Goal: Task Accomplishment & Management: Manage account settings

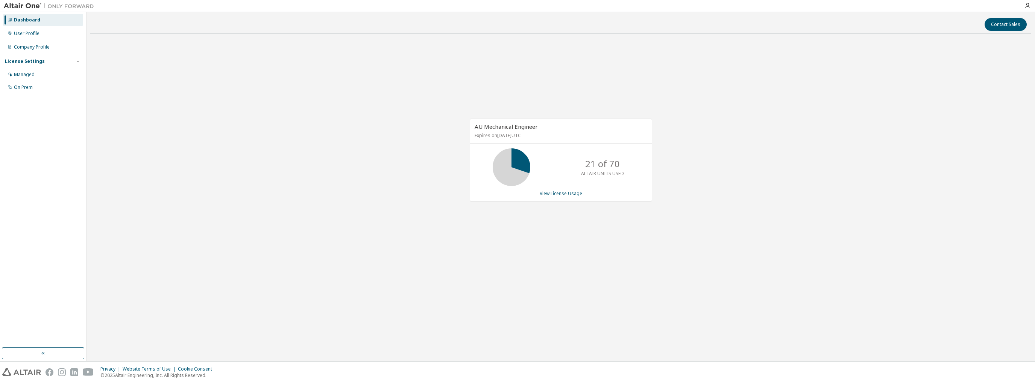
click at [26, 18] on div "Dashboard" at bounding box center [27, 20] width 26 height 6
click at [26, 71] on div "Managed" at bounding box center [24, 74] width 21 height 6
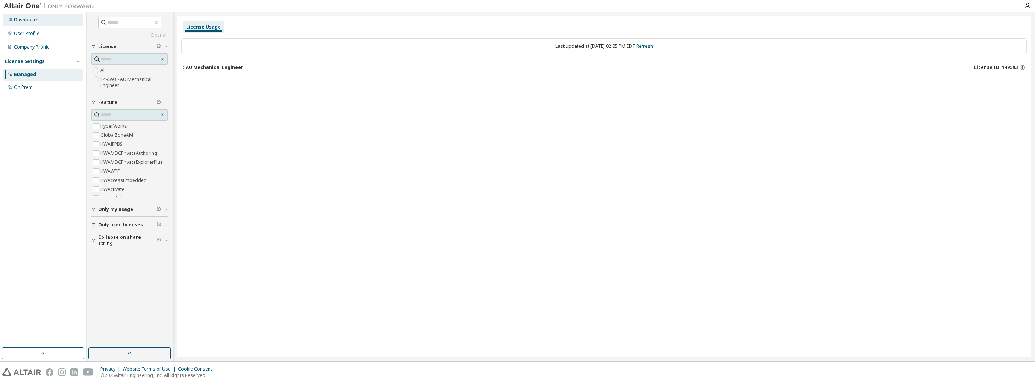
click at [27, 18] on div "Dashboard" at bounding box center [26, 20] width 25 height 6
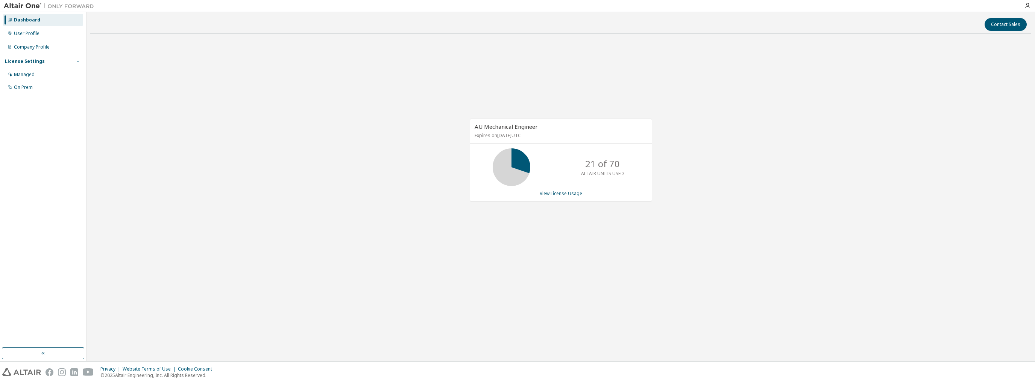
click at [80, 62] on icon "button" at bounding box center [78, 61] width 5 height 5
click at [578, 190] on link "View License Usage" at bounding box center [561, 193] width 43 height 6
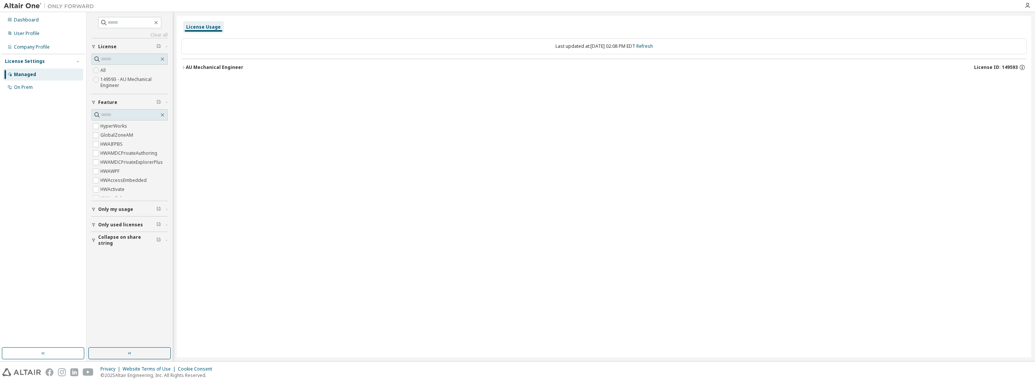
click at [183, 67] on icon "button" at bounding box center [183, 67] width 5 height 5
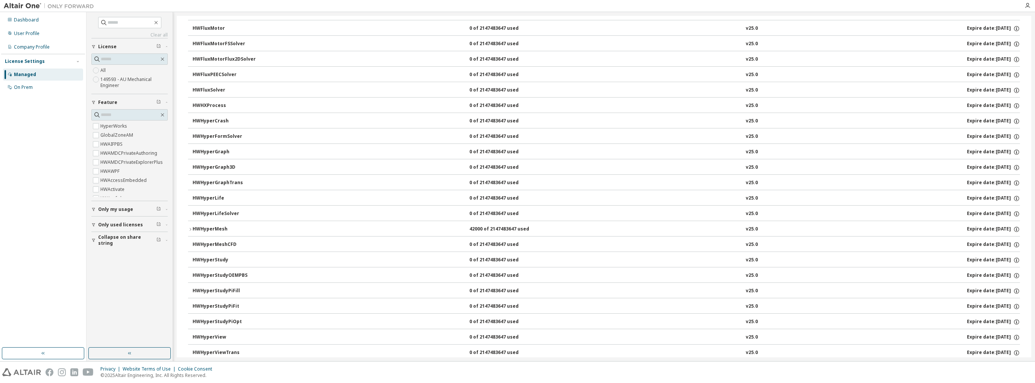
scroll to position [1174, 0]
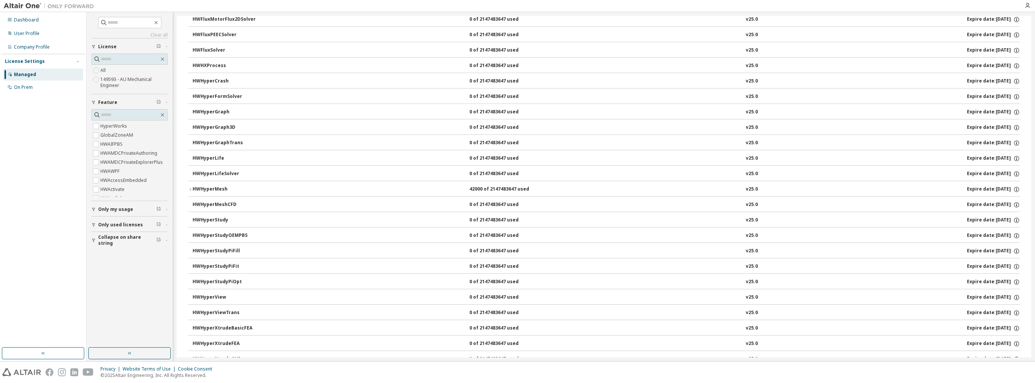
click at [190, 187] on icon "button" at bounding box center [190, 189] width 5 height 5
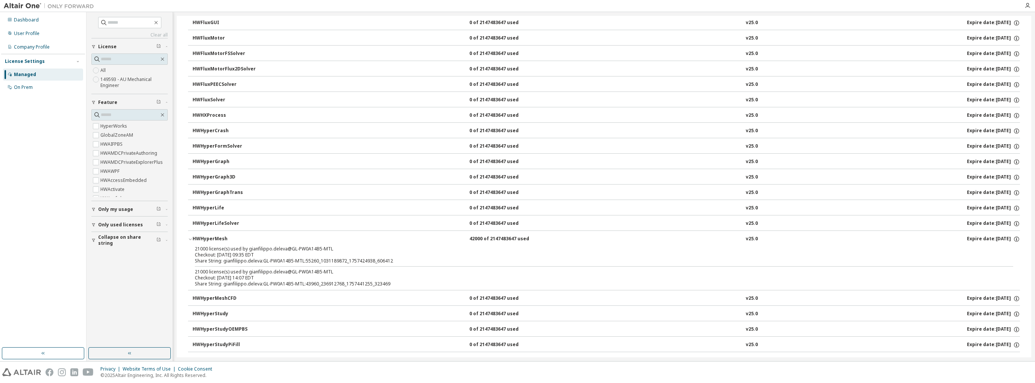
scroll to position [1144, 0]
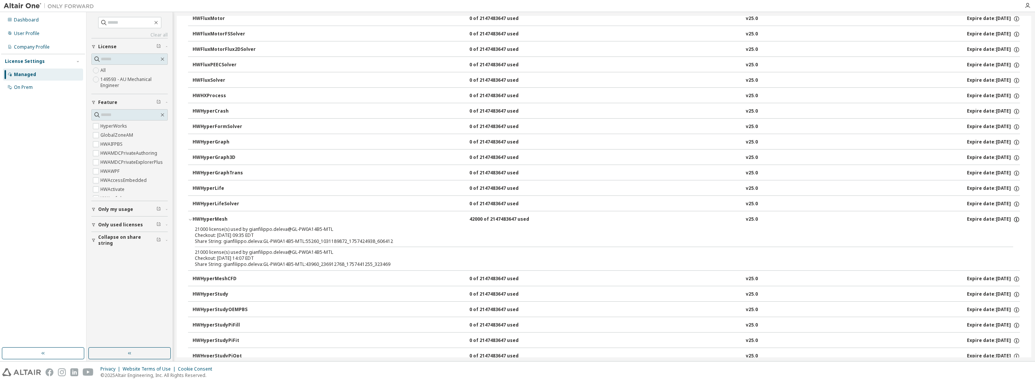
click at [1014, 216] on icon "button" at bounding box center [1017, 219] width 7 height 7
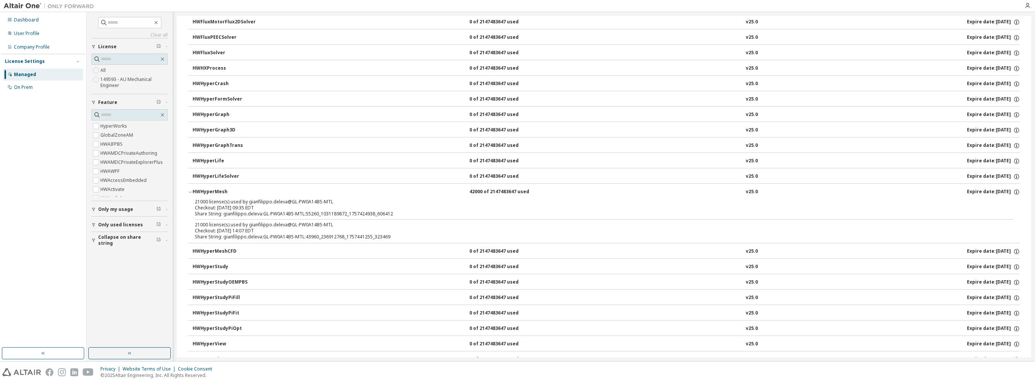
scroll to position [1174, 0]
click at [190, 187] on icon "button" at bounding box center [190, 189] width 5 height 5
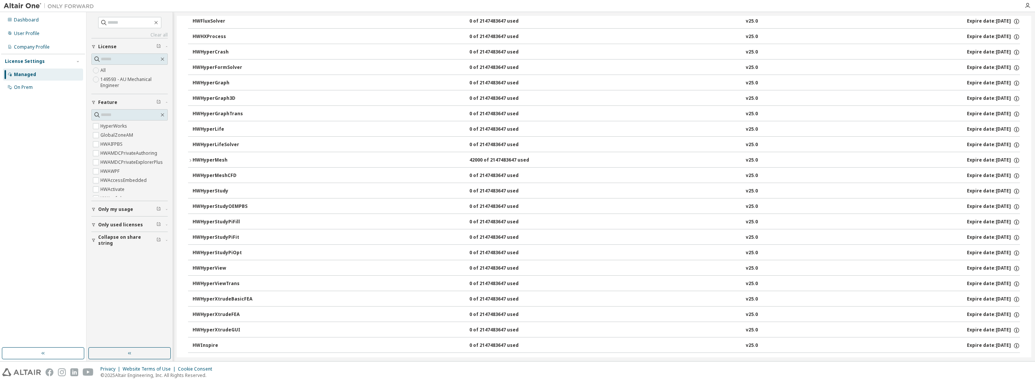
scroll to position [1204, 0]
click at [190, 157] on icon "button" at bounding box center [190, 159] width 5 height 5
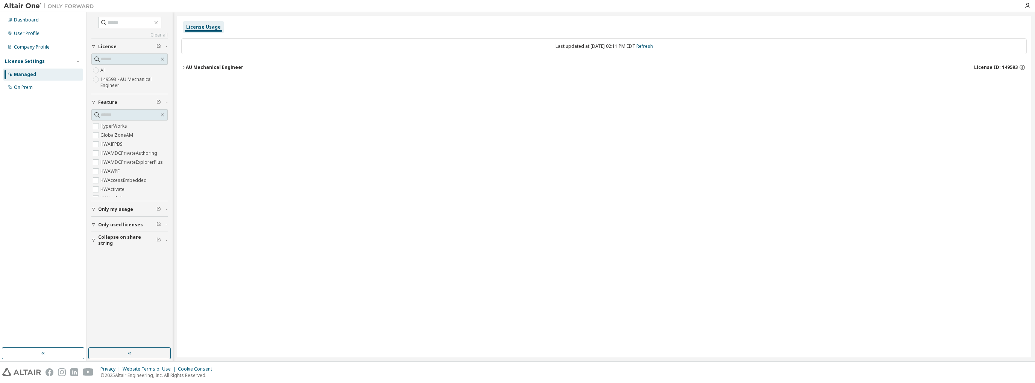
click at [184, 65] on icon "button" at bounding box center [183, 67] width 5 height 5
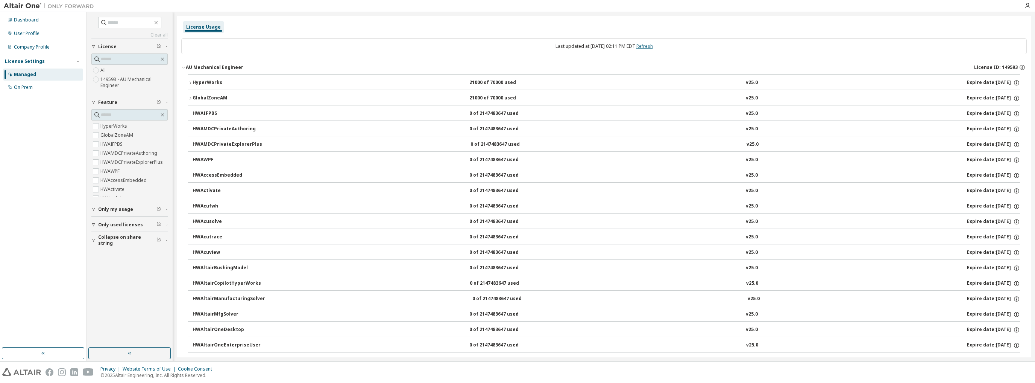
click at [649, 44] on link "Refresh" at bounding box center [645, 46] width 17 height 6
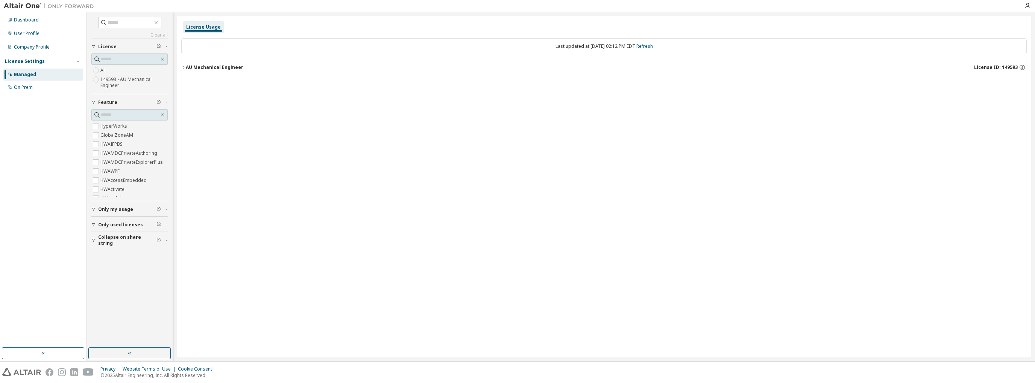
click at [183, 67] on icon "button" at bounding box center [183, 67] width 5 height 5
